Goal: Information Seeking & Learning: Check status

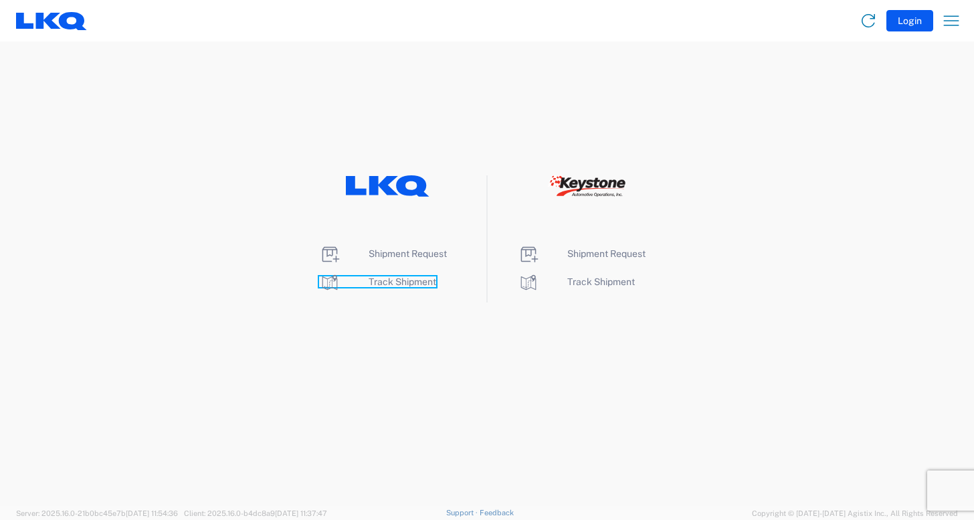
click at [392, 282] on span "Track Shipment" at bounding box center [403, 281] width 68 height 11
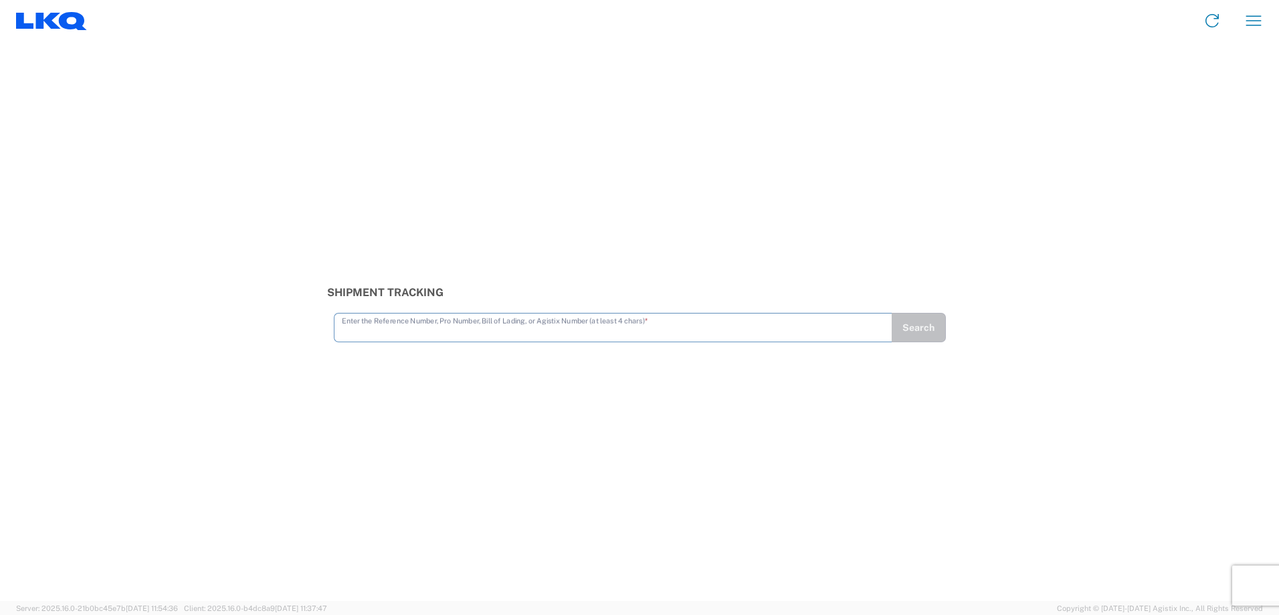
click at [518, 330] on input "text" at bounding box center [613, 326] width 542 height 23
type input "56163981"
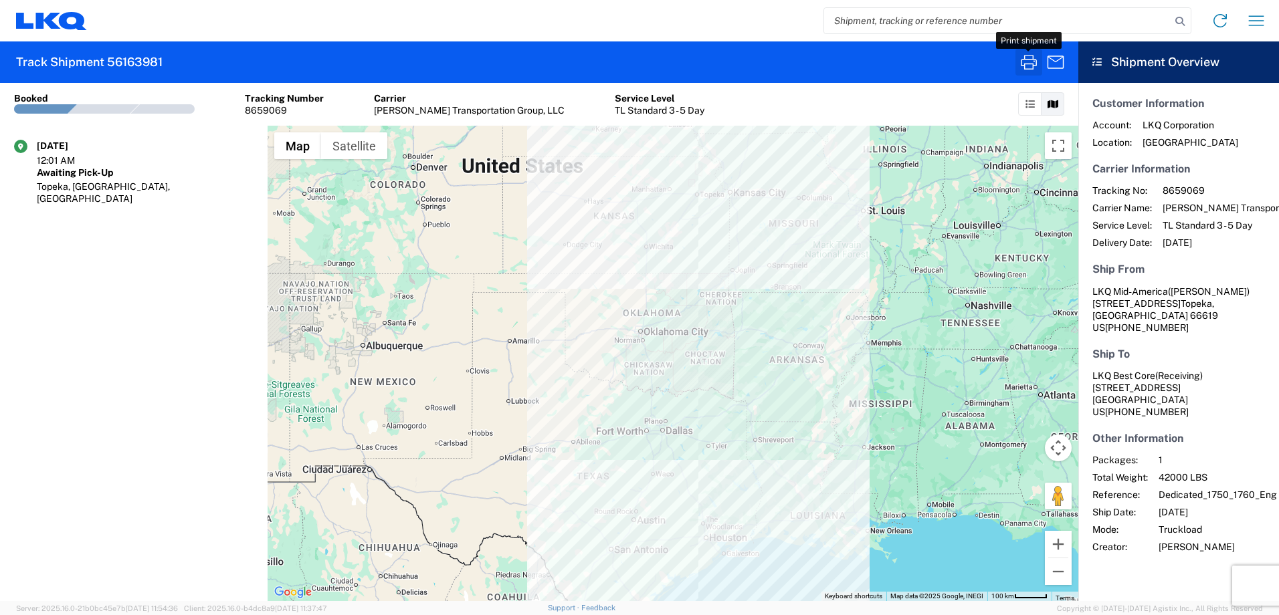
click at [973, 61] on icon "button" at bounding box center [1028, 62] width 21 height 21
